Goal: Transaction & Acquisition: Purchase product/service

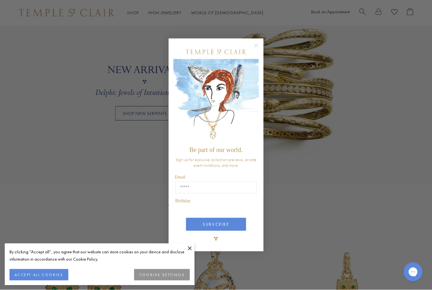
scroll to position [502, 0]
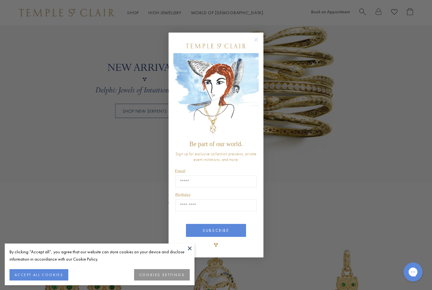
click at [258, 43] on circle "Close dialog" at bounding box center [256, 40] width 8 height 8
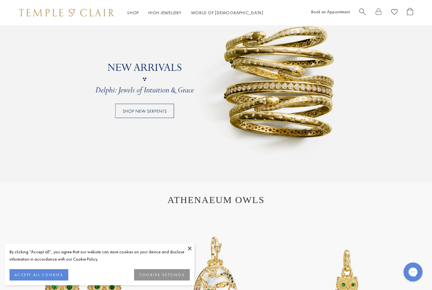
click at [189, 253] on button at bounding box center [189, 247] width 9 height 9
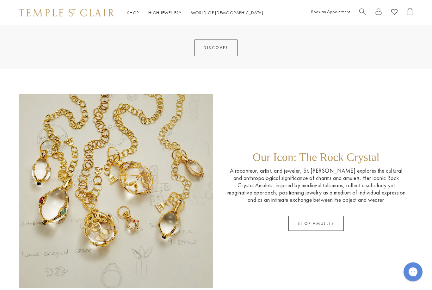
scroll to position [839, 0]
click at [324, 223] on link "SHOP AMULETS" at bounding box center [315, 223] width 55 height 15
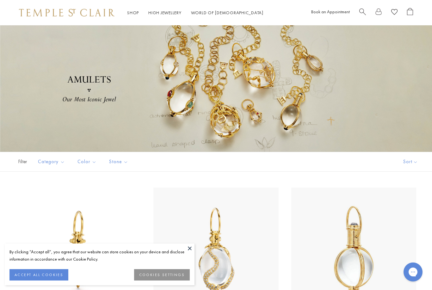
click at [187, 249] on button at bounding box center [189, 247] width 9 height 9
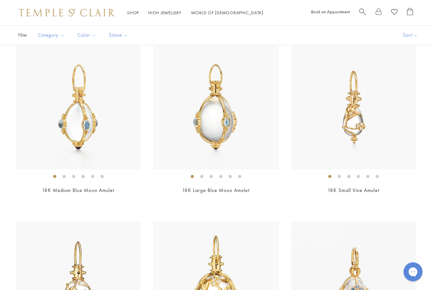
scroll to position [308, 0]
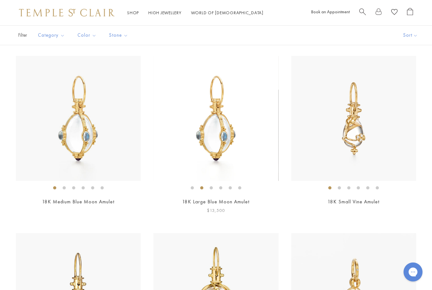
click at [183, 167] on img at bounding box center [215, 118] width 125 height 125
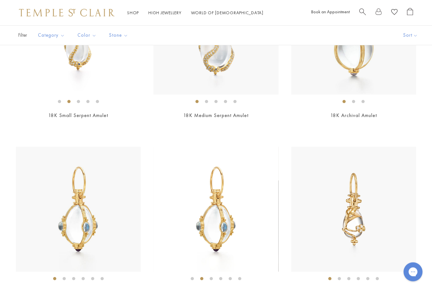
scroll to position [0, 0]
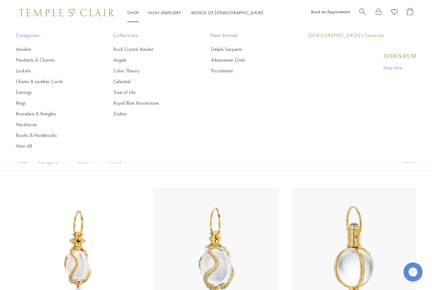
click at [132, 13] on link "Shop Shop" at bounding box center [133, 13] width 12 height 6
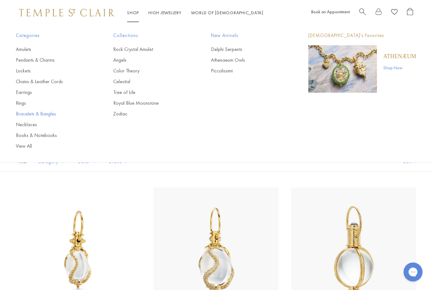
click at [27, 115] on link "Bracelets & Bangles" at bounding box center [52, 113] width 72 height 7
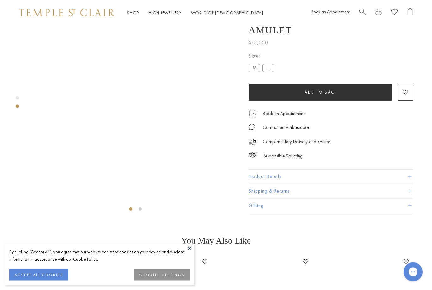
scroll to position [25, 0]
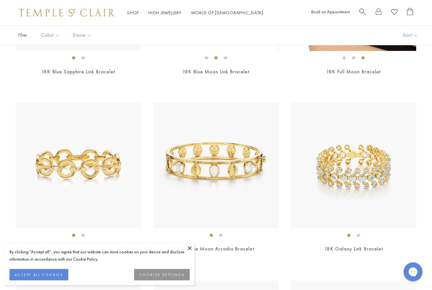
scroll to position [1602, 0]
click at [187, 253] on button at bounding box center [189, 247] width 9 height 9
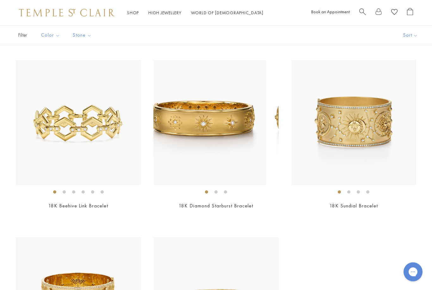
scroll to position [1999, 0]
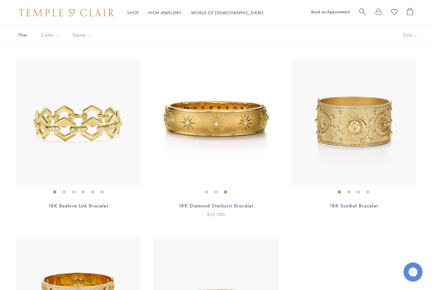
click at [180, 150] on img at bounding box center [215, 122] width 125 height 125
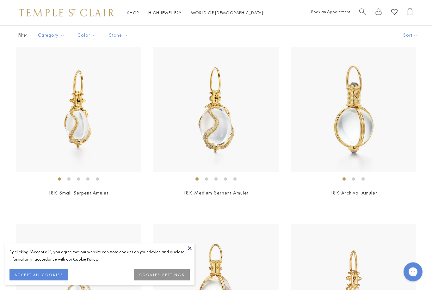
scroll to position [140, 0]
click at [51, 160] on img at bounding box center [78, 109] width 125 height 125
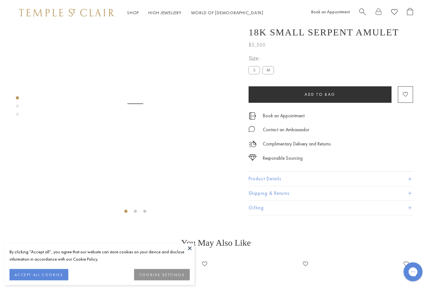
scroll to position [25, 0]
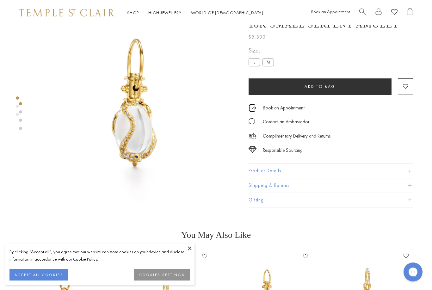
click at [186, 248] on button at bounding box center [189, 247] width 9 height 9
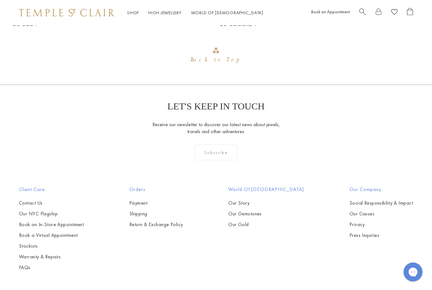
scroll to position [557, 0]
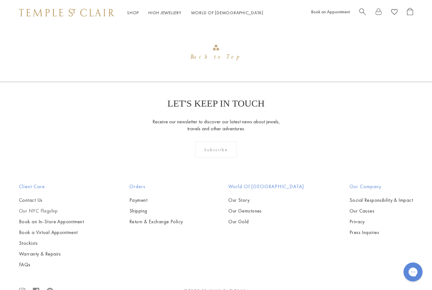
click at [34, 212] on link "Our NYC Flagship" at bounding box center [51, 210] width 65 height 7
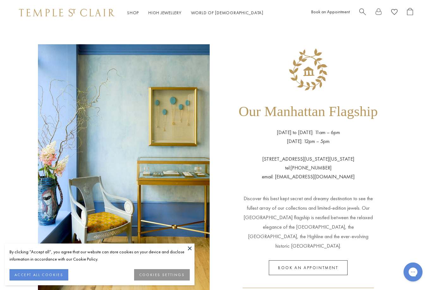
click at [22, 186] on div "Our Manhattan Flagship [DATE] to [DATE]: 11am – 6pm [DATE]: 12pm – 5pm [STREET_…" at bounding box center [216, 161] width 432 height 272
click at [187, 250] on button at bounding box center [189, 247] width 9 height 9
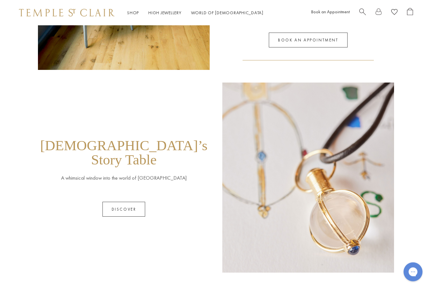
scroll to position [228, 0]
click at [113, 202] on link "Discover" at bounding box center [123, 209] width 43 height 15
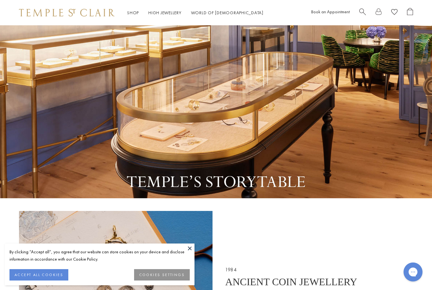
click at [188, 249] on button at bounding box center [189, 247] width 9 height 9
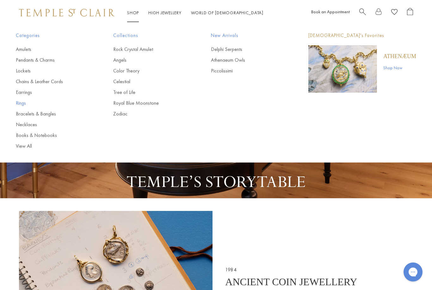
click at [20, 105] on link "Rings" at bounding box center [52, 103] width 72 height 7
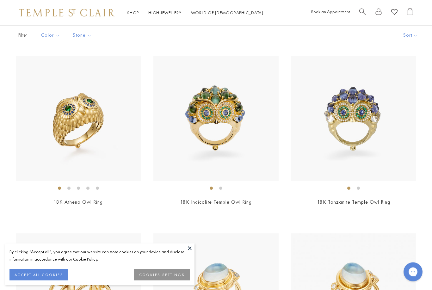
scroll to position [225, 0]
click at [190, 253] on button at bounding box center [189, 247] width 9 height 9
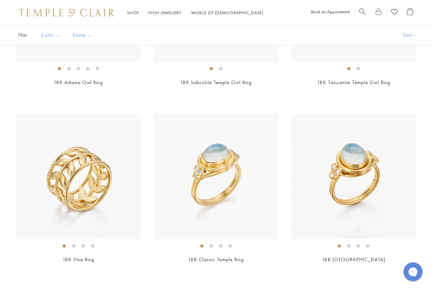
scroll to position [344, 0]
click at [184, 198] on img at bounding box center [215, 176] width 125 height 125
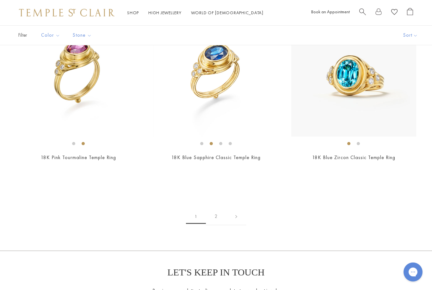
scroll to position [2720, 0]
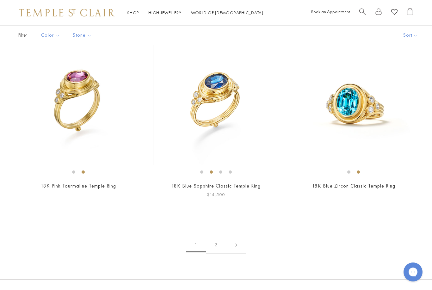
click at [195, 136] on img at bounding box center [215, 102] width 125 height 125
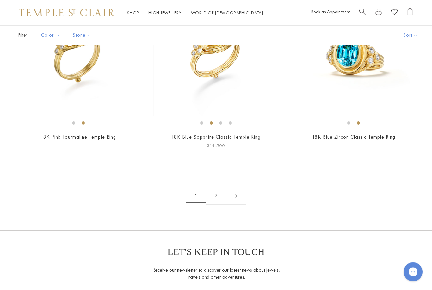
scroll to position [2771, 0]
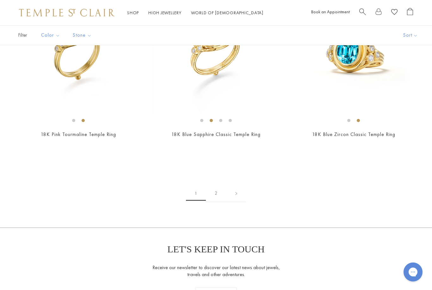
click at [214, 190] on link "2" at bounding box center [216, 193] width 21 height 17
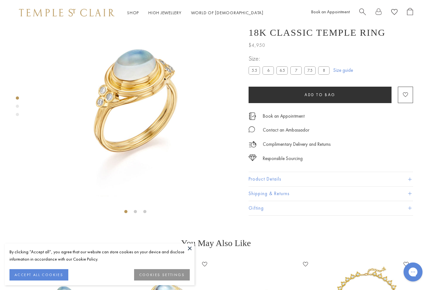
scroll to position [25, 0]
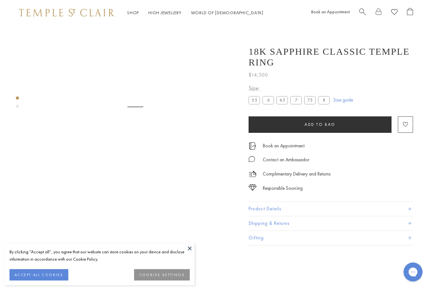
scroll to position [25, 0]
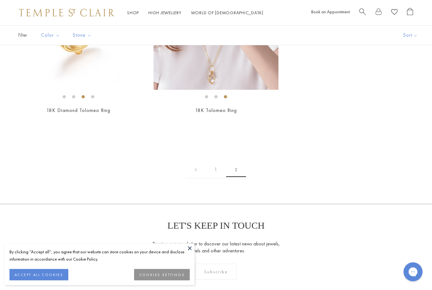
scroll to position [512, 0]
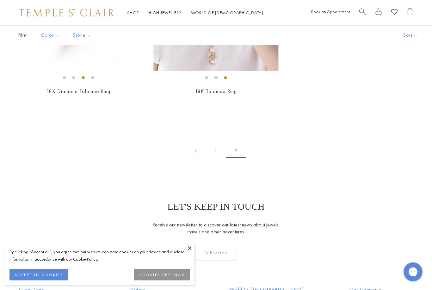
click at [214, 150] on link "1" at bounding box center [215, 150] width 21 height 17
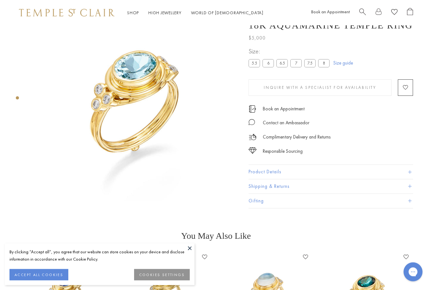
scroll to position [25, 0]
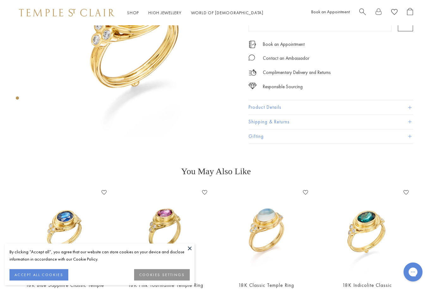
click at [188, 253] on button at bounding box center [189, 247] width 9 height 9
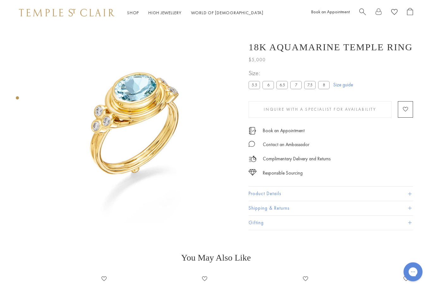
scroll to position [3, 0]
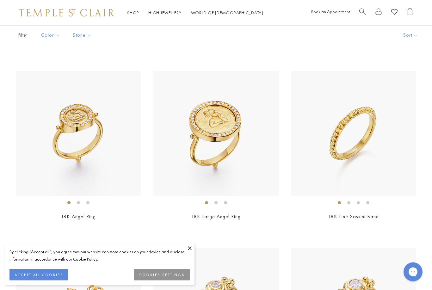
scroll to position [918, 0]
click at [51, 166] on img at bounding box center [78, 133] width 125 height 125
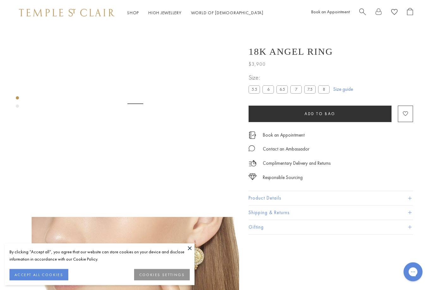
scroll to position [25, 0]
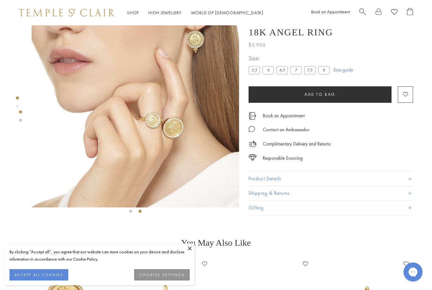
click at [270, 70] on label "6" at bounding box center [267, 70] width 11 height 8
